Goal: Navigation & Orientation: Find specific page/section

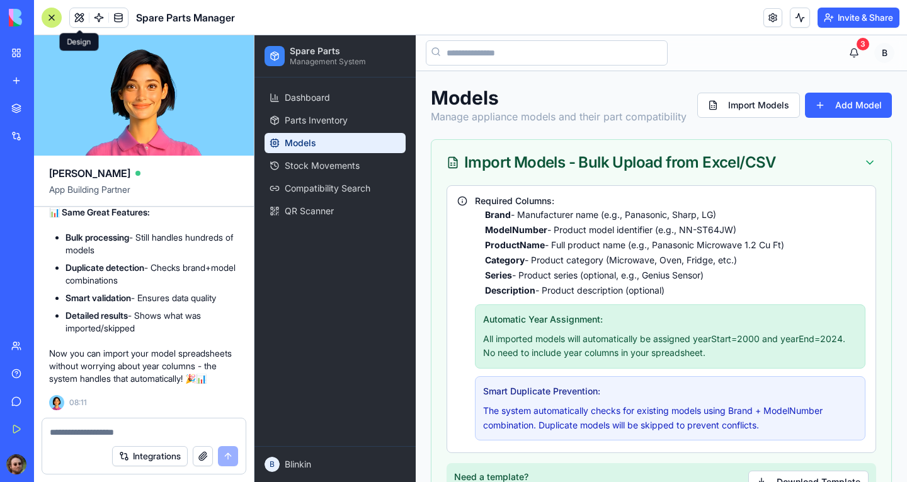
scroll to position [189, 0]
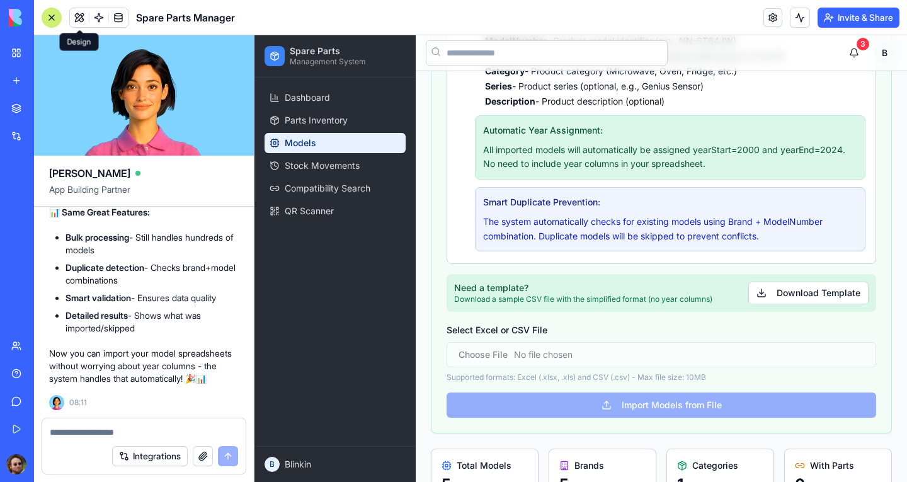
drag, startPoint x: 0, startPoint y: 0, endPoint x: 52, endPoint y: 14, distance: 53.7
click at [50, 14] on div at bounding box center [52, 18] width 20 height 20
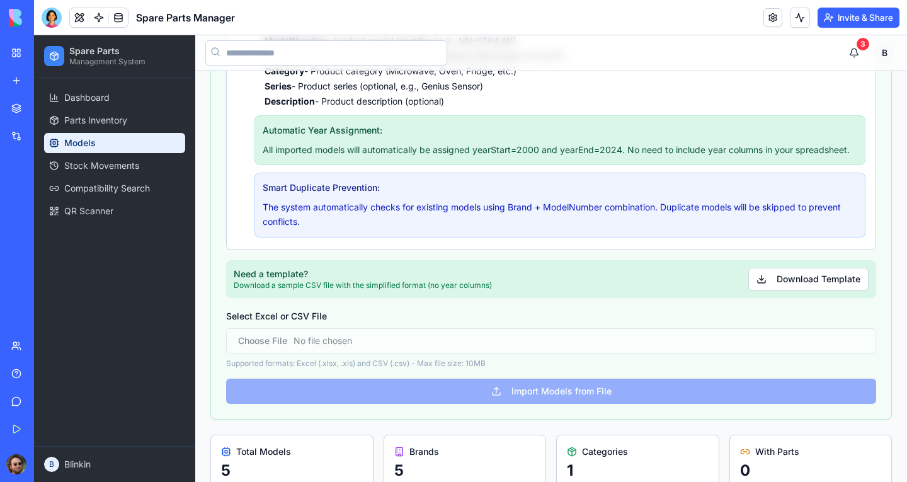
click at [47, 219] on div "Wholesale Order Manager" at bounding box center [28, 224] width 35 height 13
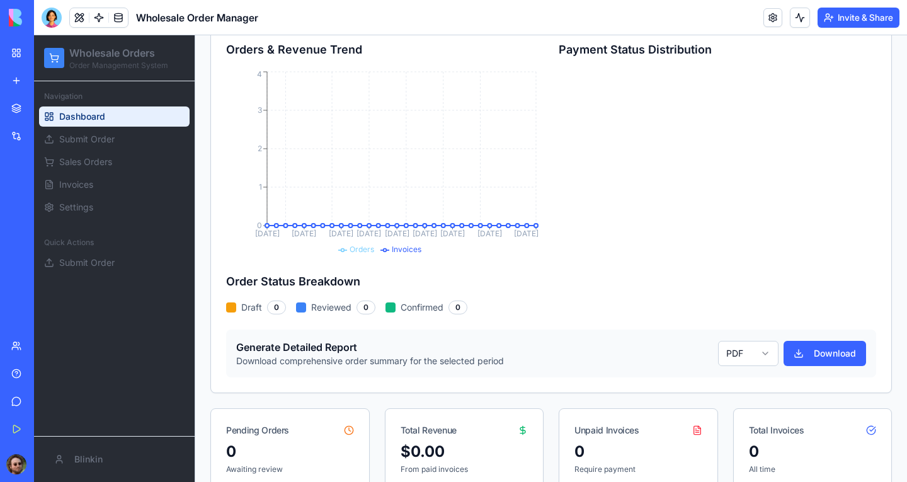
scroll to position [35, 0]
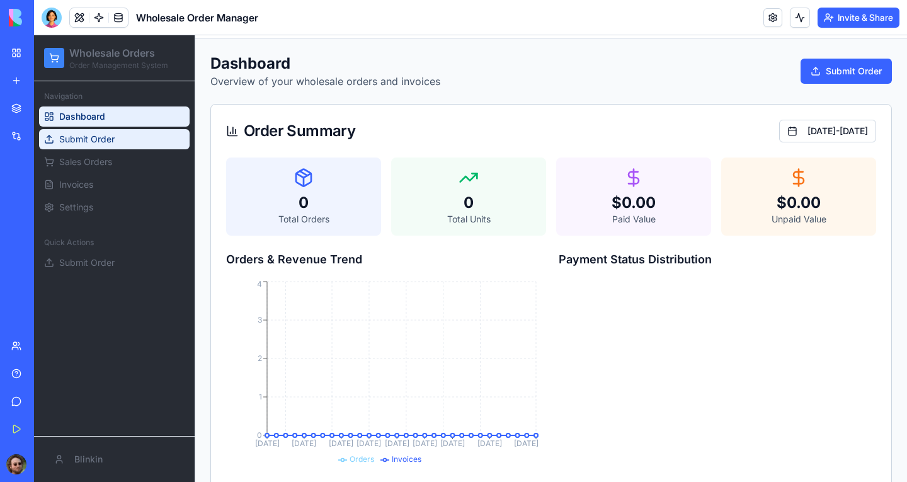
click at [114, 137] on span "Submit Order" at bounding box center [86, 139] width 55 height 13
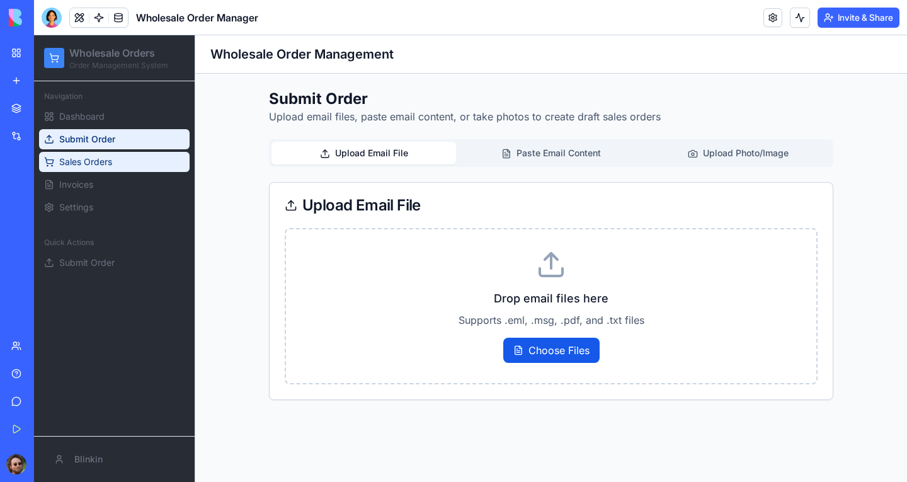
click at [111, 167] on span "Sales Orders" at bounding box center [85, 162] width 53 height 13
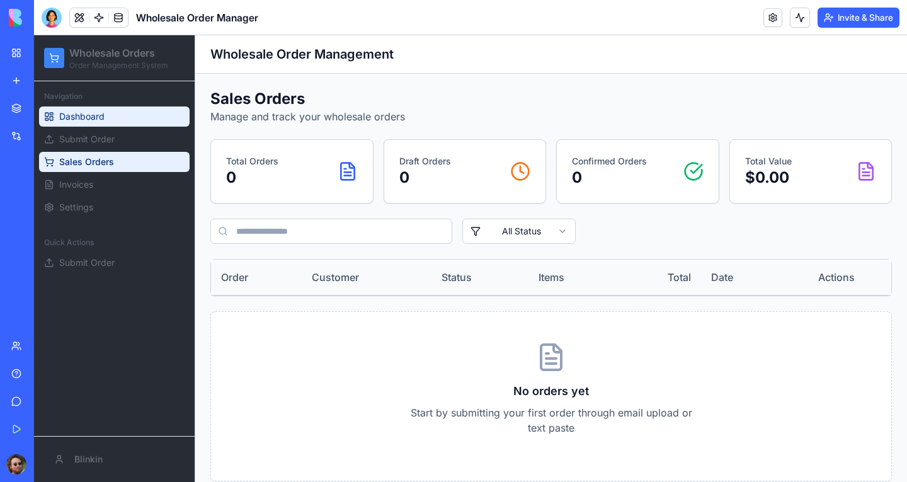
click at [112, 124] on link "Dashboard" at bounding box center [114, 116] width 151 height 20
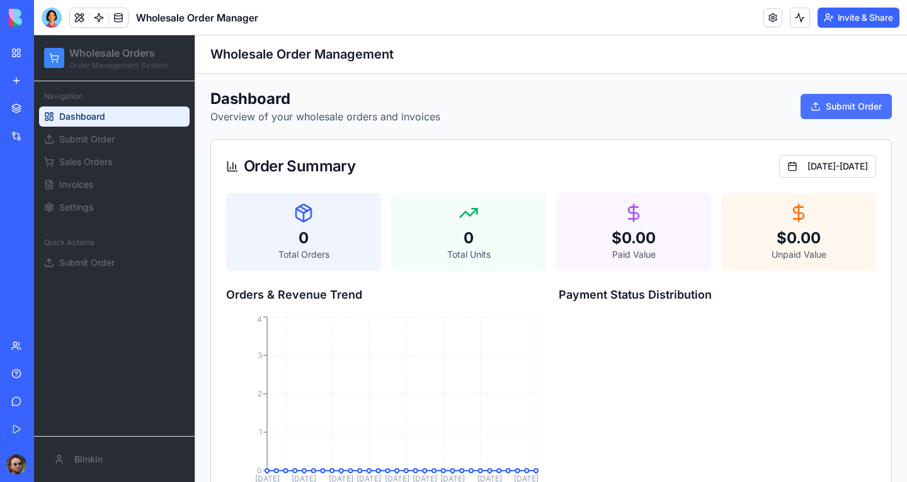
click at [815, 105] on button "Submit Order" at bounding box center [846, 106] width 91 height 25
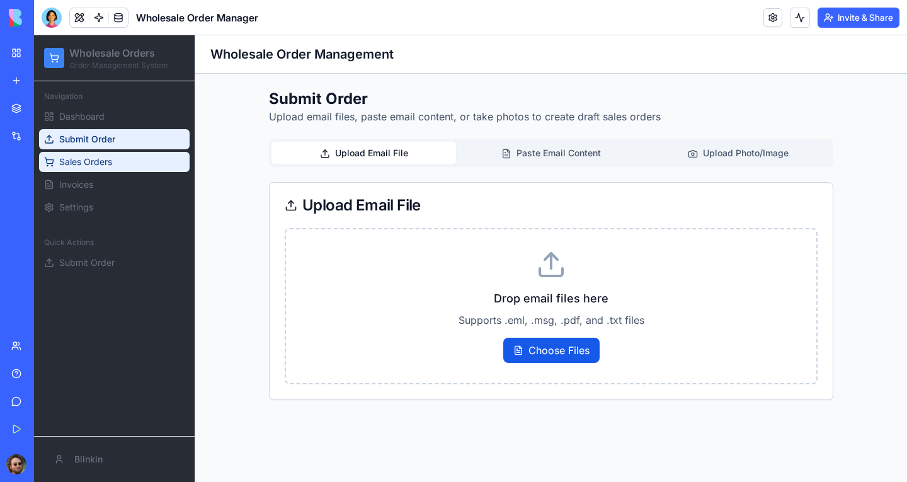
click at [78, 158] on span "Sales Orders" at bounding box center [85, 162] width 53 height 13
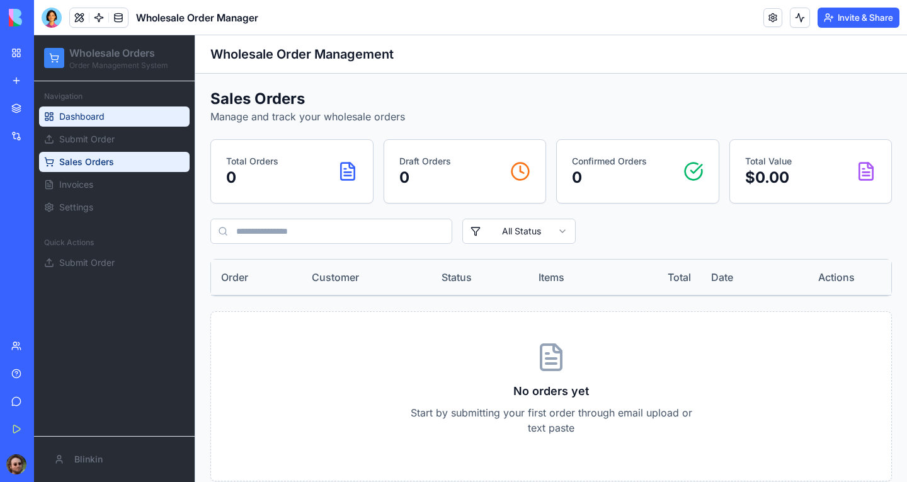
click at [101, 113] on span "Dashboard" at bounding box center [81, 116] width 45 height 13
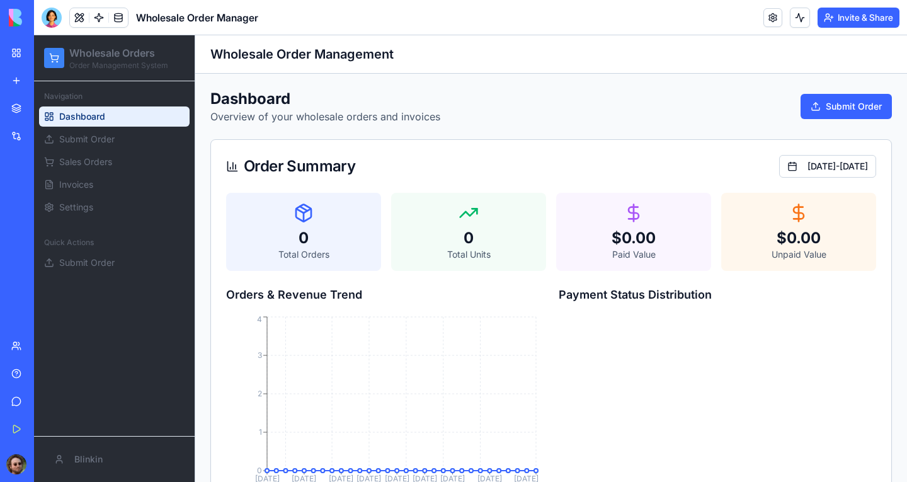
click at [54, 245] on link "Spare Parts Manager" at bounding box center [29, 251] width 50 height 25
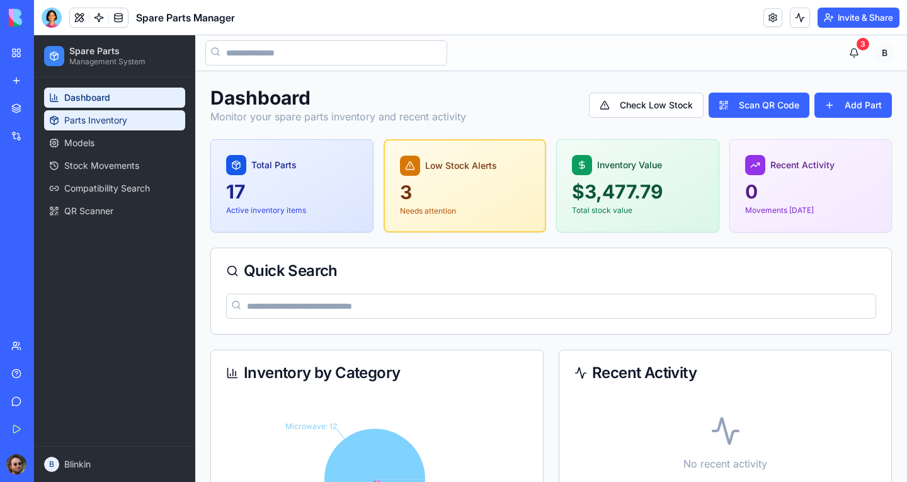
click at [130, 119] on link "Parts Inventory" at bounding box center [114, 120] width 141 height 20
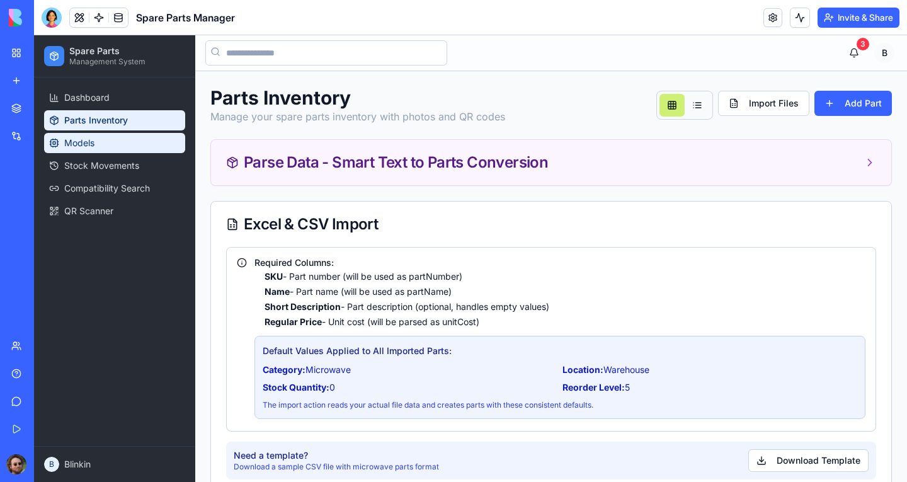
click at [115, 144] on link "Models" at bounding box center [114, 143] width 141 height 20
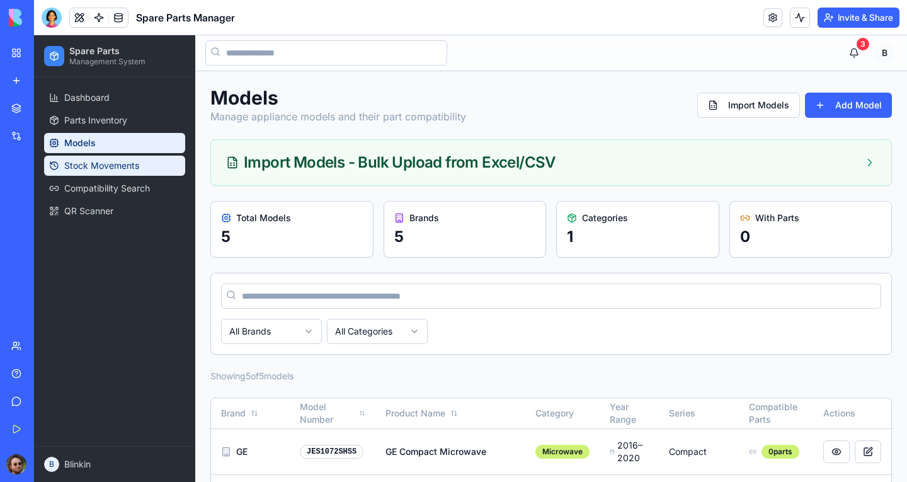
click at [145, 165] on link "Stock Movements" at bounding box center [114, 166] width 141 height 20
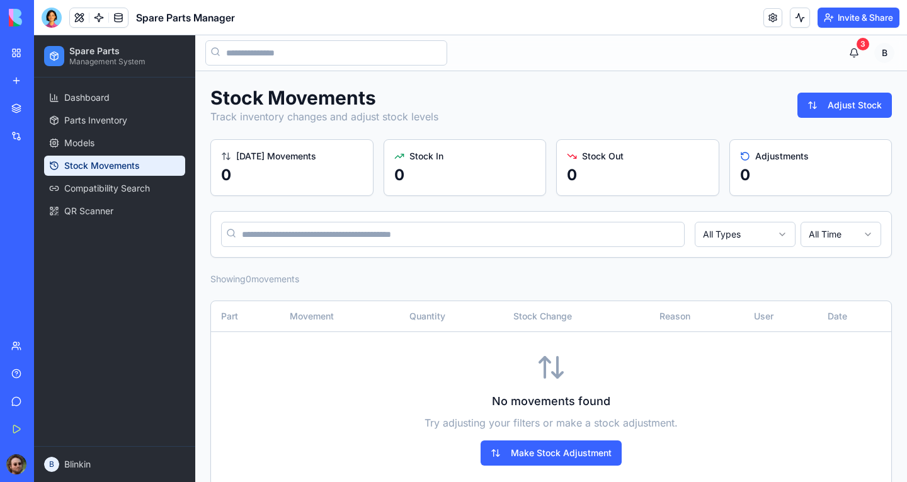
scroll to position [19, 0]
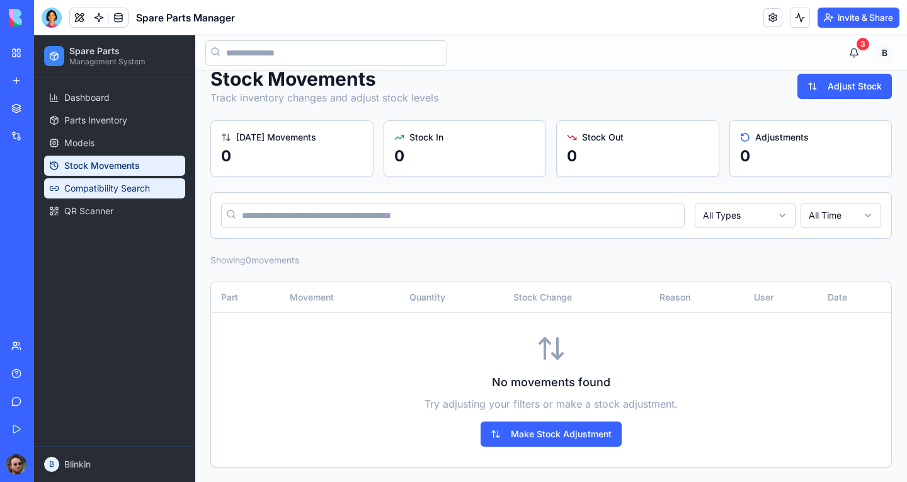
click at [101, 188] on span "Compatibility Search" at bounding box center [107, 188] width 86 height 13
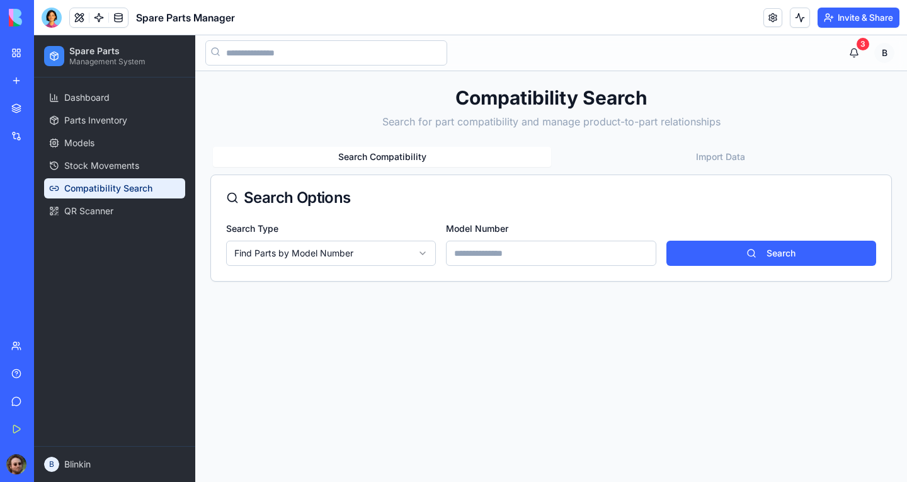
click at [405, 251] on html "Spare Parts Management System Dashboard Parts Inventory Models Stock Movements …" at bounding box center [470, 258] width 873 height 447
click at [492, 338] on html "Spare Parts Management System Dashboard Parts Inventory Models Stock Movements …" at bounding box center [470, 258] width 873 height 447
click at [422, 254] on html "Spare Parts Management System Dashboard Parts Inventory Models Stock Movements …" at bounding box center [470, 258] width 873 height 447
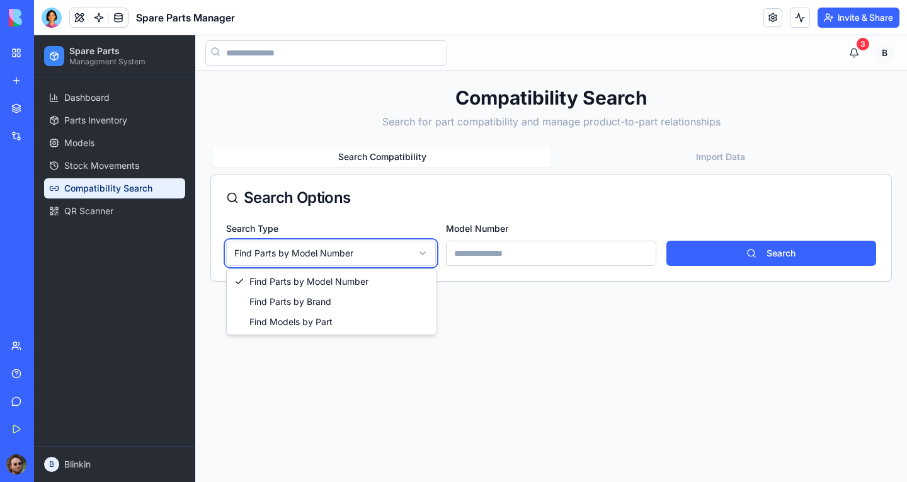
click at [422, 253] on html "Spare Parts Management System Dashboard Parts Inventory Models Stock Movements …" at bounding box center [470, 258] width 873 height 447
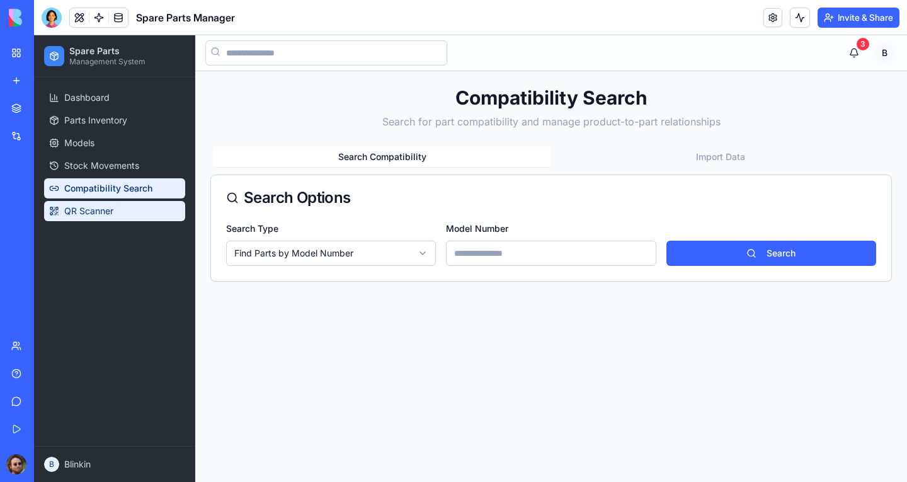
click at [120, 212] on link "QR Scanner" at bounding box center [114, 211] width 141 height 20
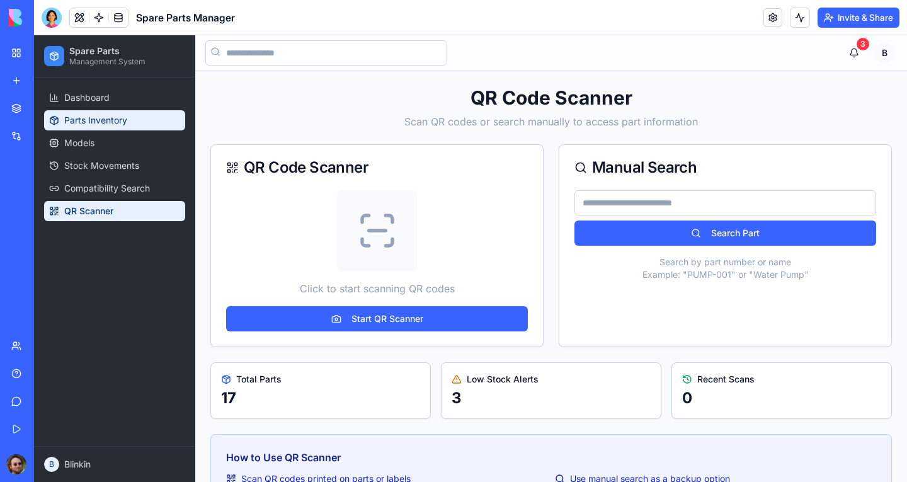
click at [104, 119] on span "Parts Inventory" at bounding box center [95, 120] width 63 height 13
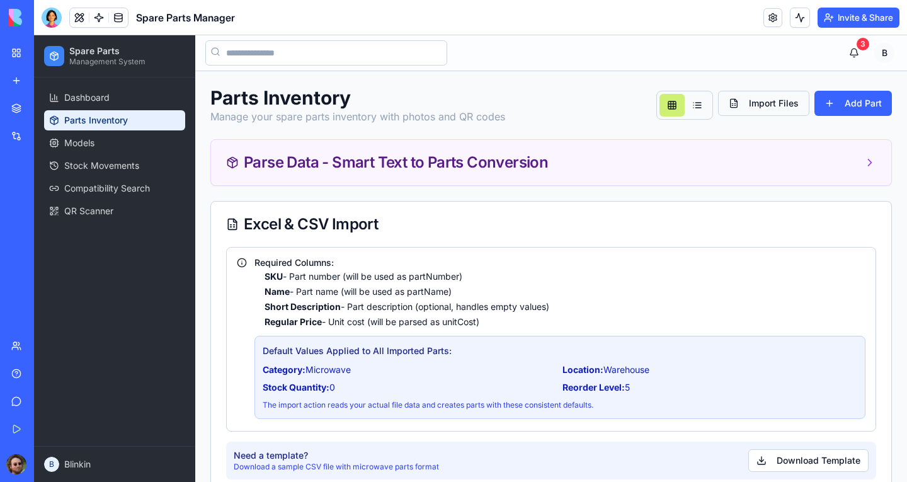
click at [759, 108] on button "Import Files" at bounding box center [763, 103] width 91 height 25
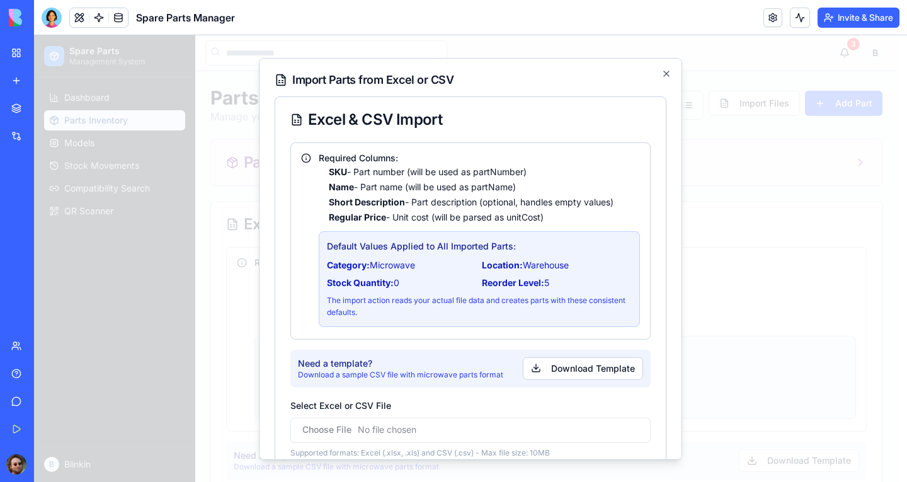
scroll to position [64, 0]
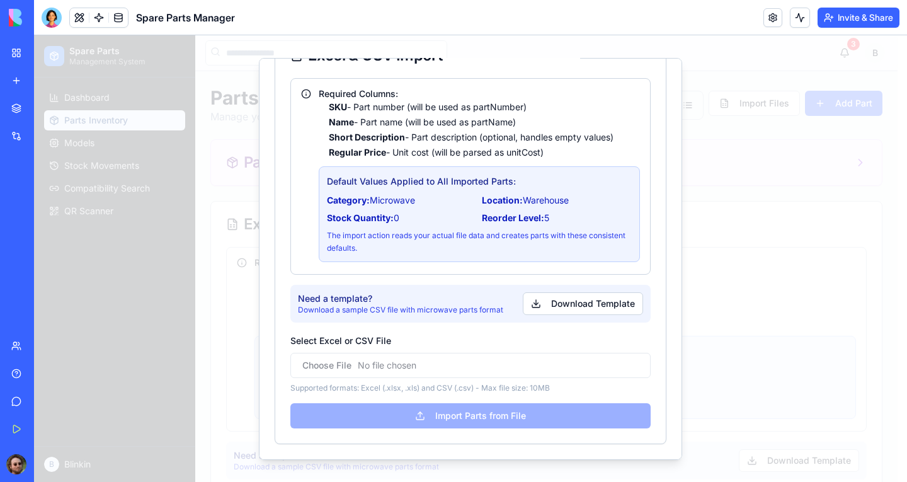
click at [773, 259] on div at bounding box center [470, 258] width 873 height 447
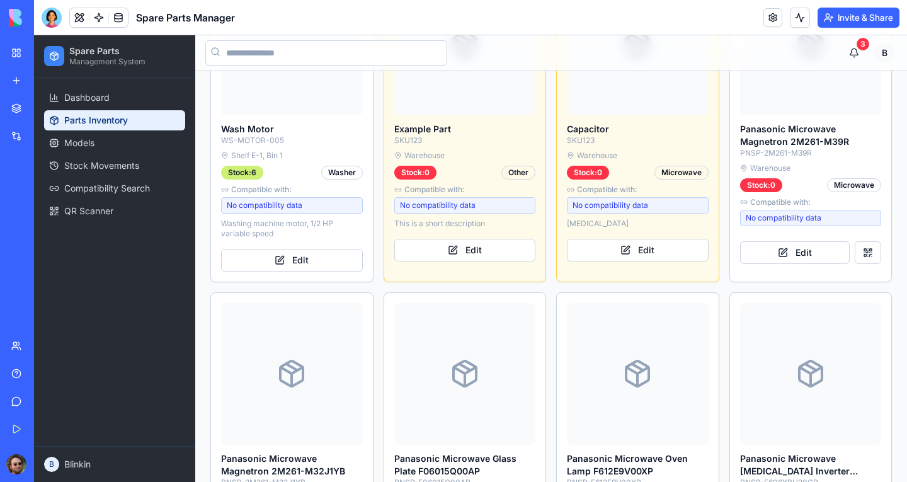
scroll to position [1134, 0]
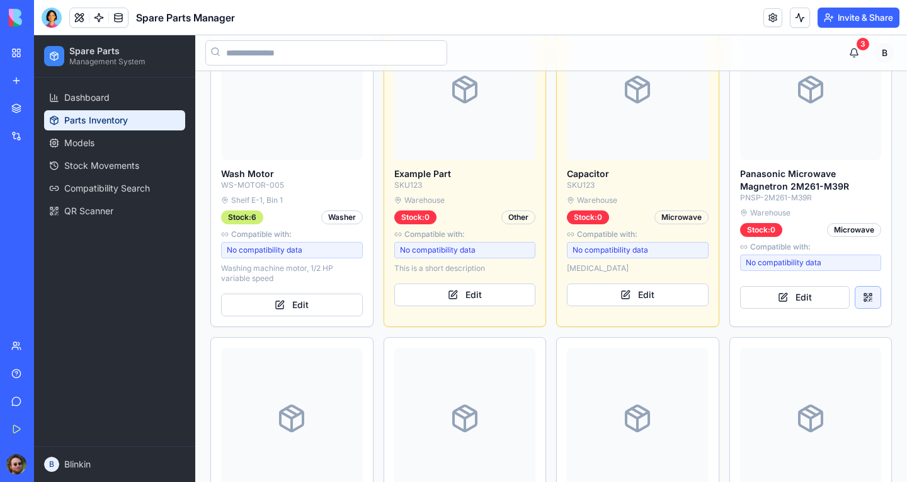
click at [855, 293] on button at bounding box center [868, 297] width 26 height 23
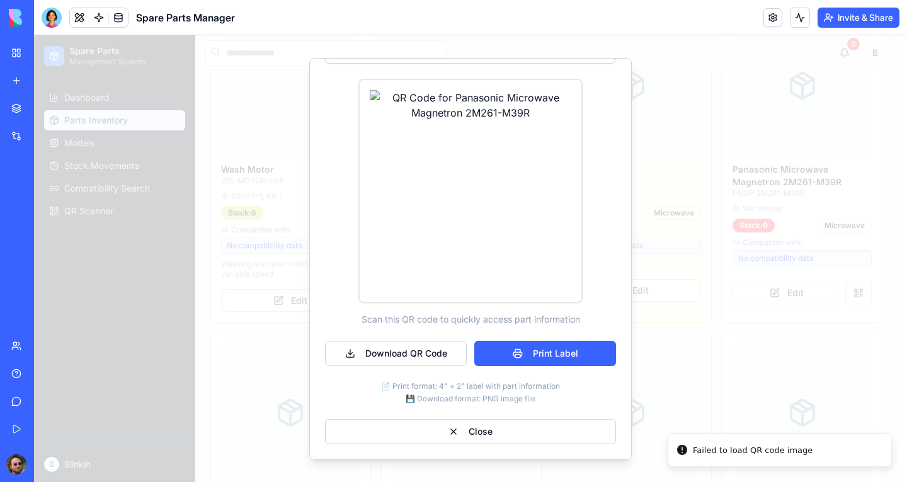
scroll to position [0, 0]
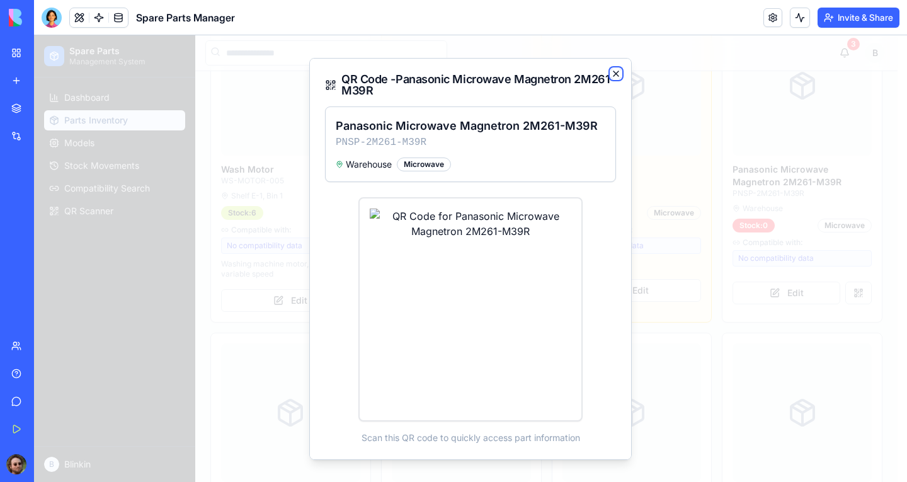
click at [611, 74] on icon "button" at bounding box center [616, 73] width 10 height 10
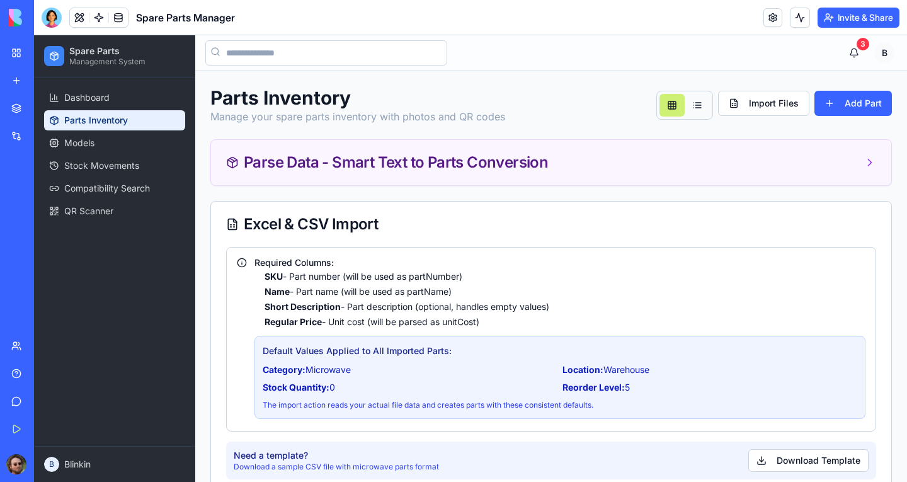
drag, startPoint x: 63, startPoint y: 216, endPoint x: 78, endPoint y: 210, distance: 16.2
click at [54, 216] on link "Wholesale Order Manager" at bounding box center [29, 224] width 50 height 25
